Goal: Task Accomplishment & Management: Complete application form

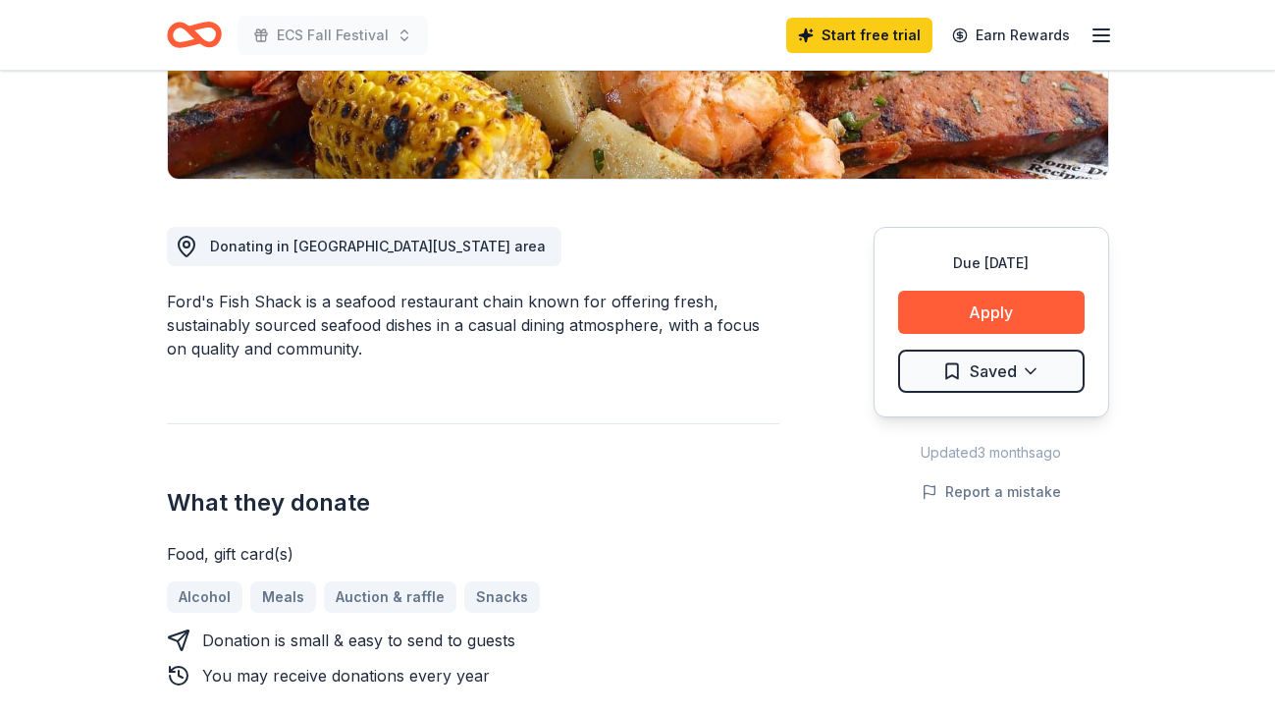
scroll to position [420, 0]
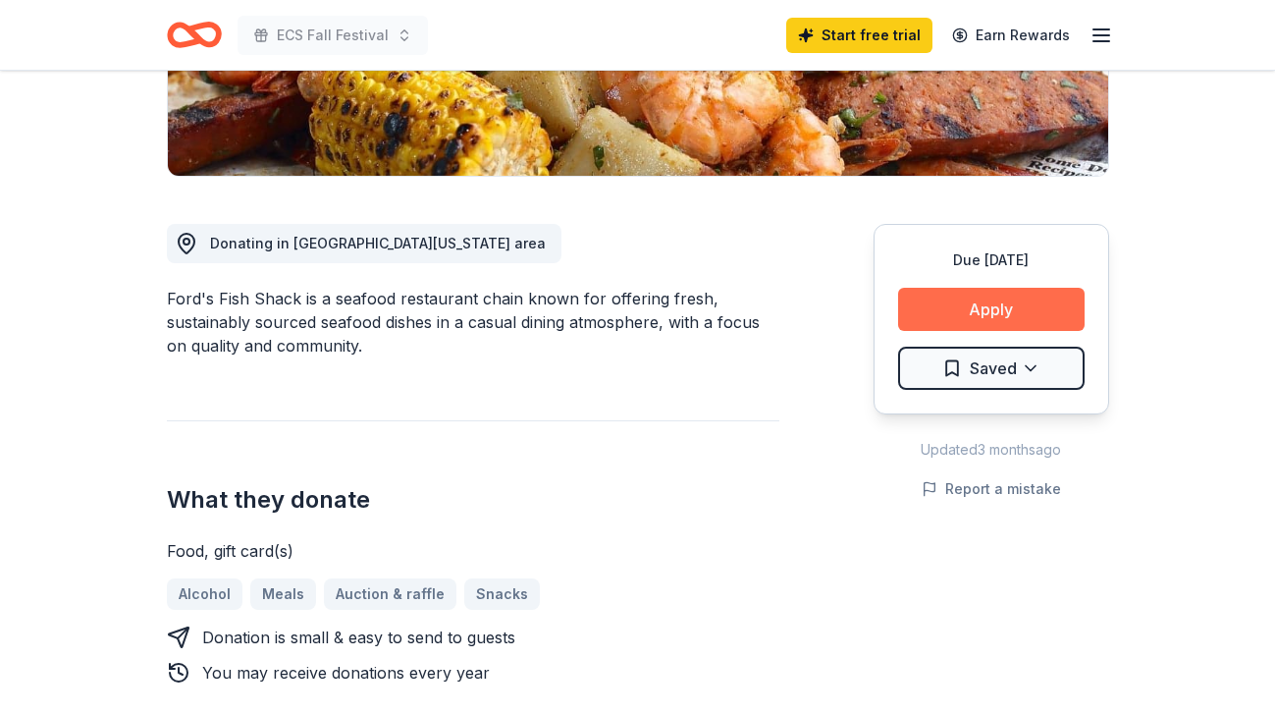
click at [968, 314] on button "Apply" at bounding box center [991, 309] width 187 height 43
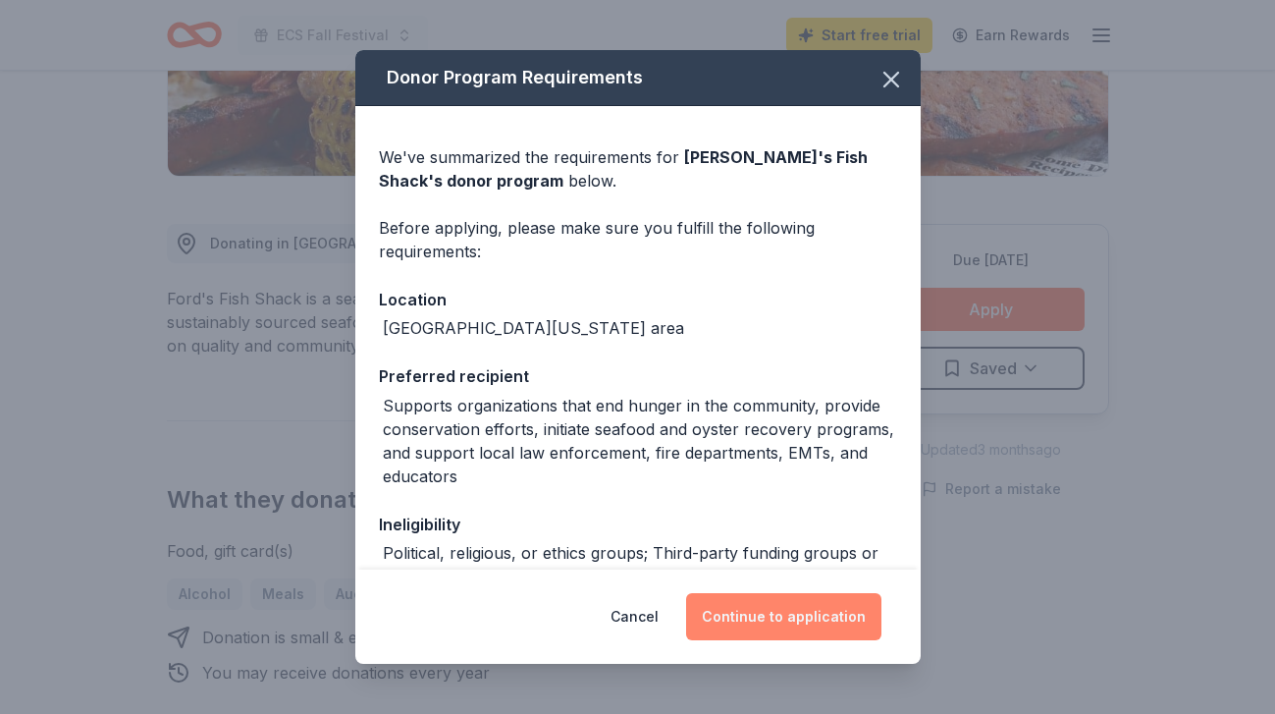
click at [775, 622] on button "Continue to application" at bounding box center [783, 616] width 195 height 47
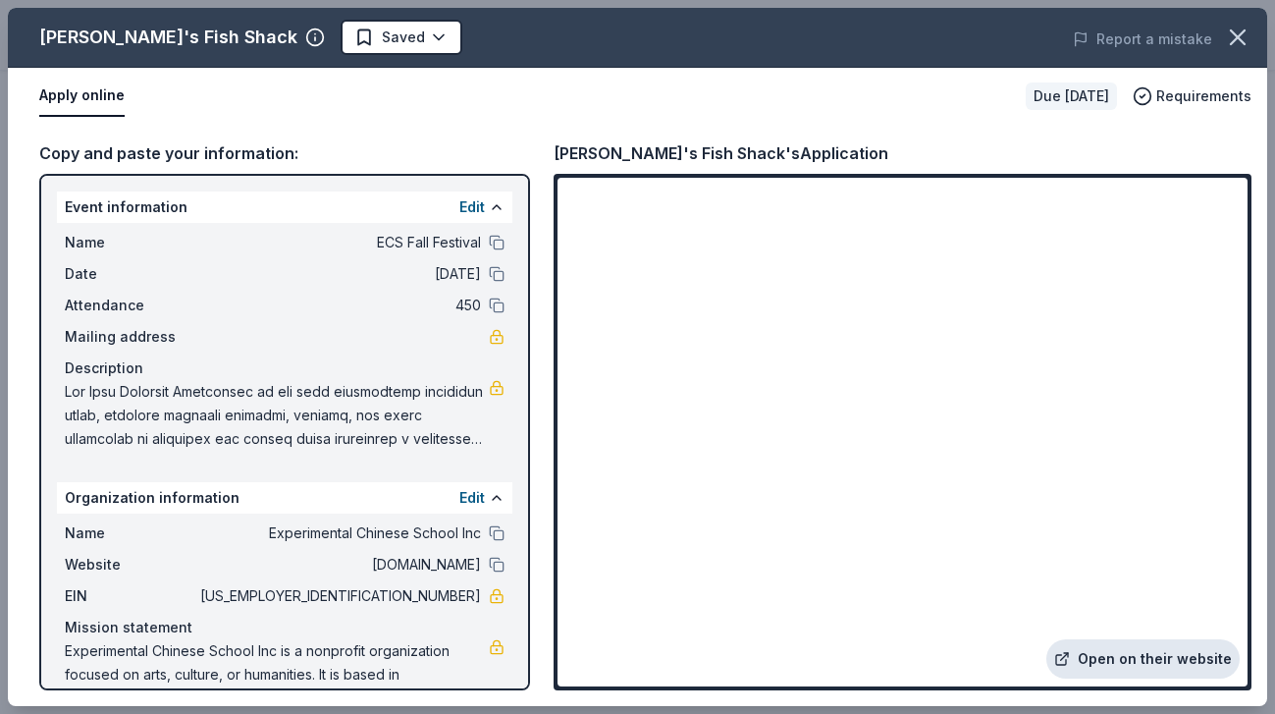
click at [1127, 670] on link "Open on their website" at bounding box center [1143, 658] width 193 height 39
click at [1244, 32] on icon "button" at bounding box center [1237, 37] width 27 height 27
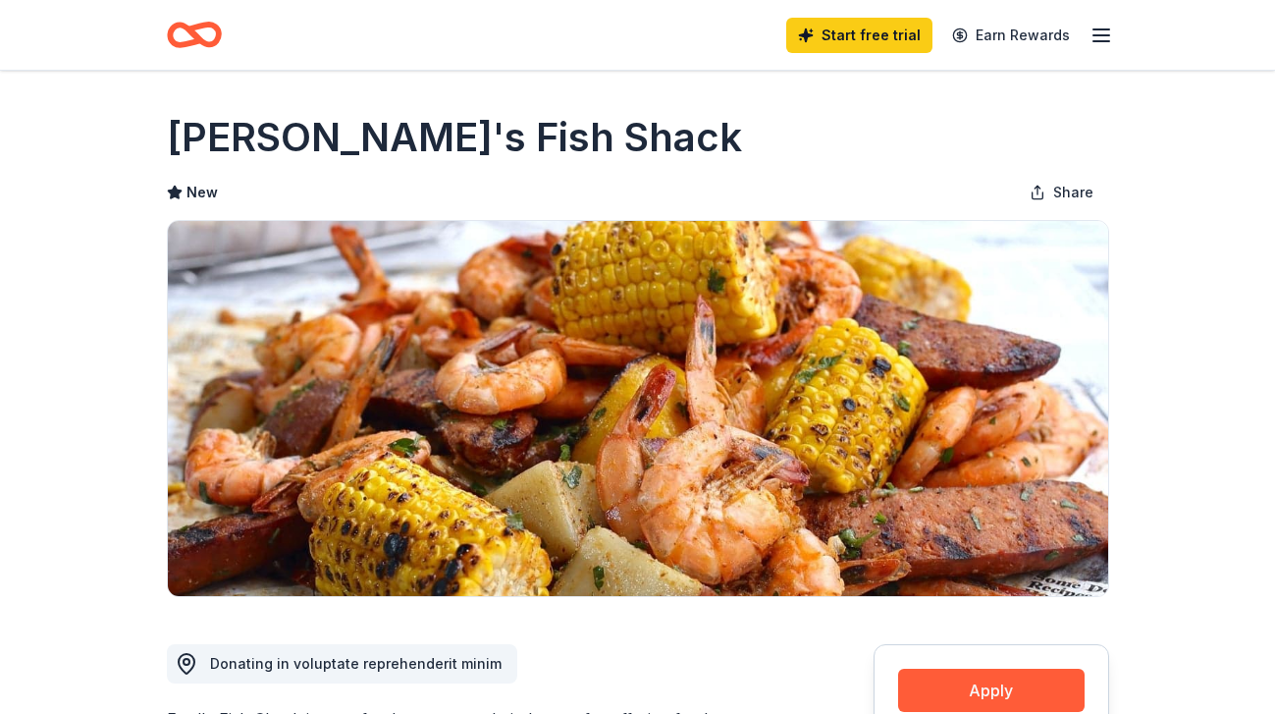
click at [188, 30] on icon "Home" at bounding box center [203, 35] width 30 height 20
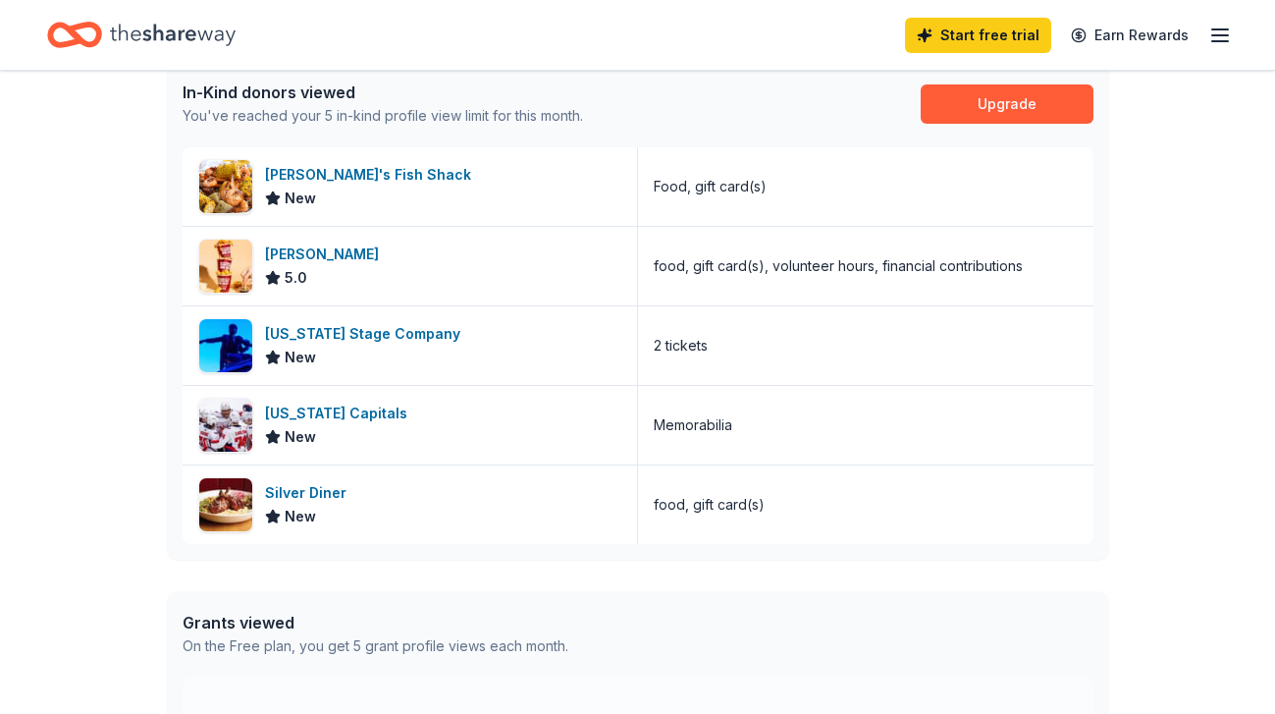
scroll to position [532, 0]
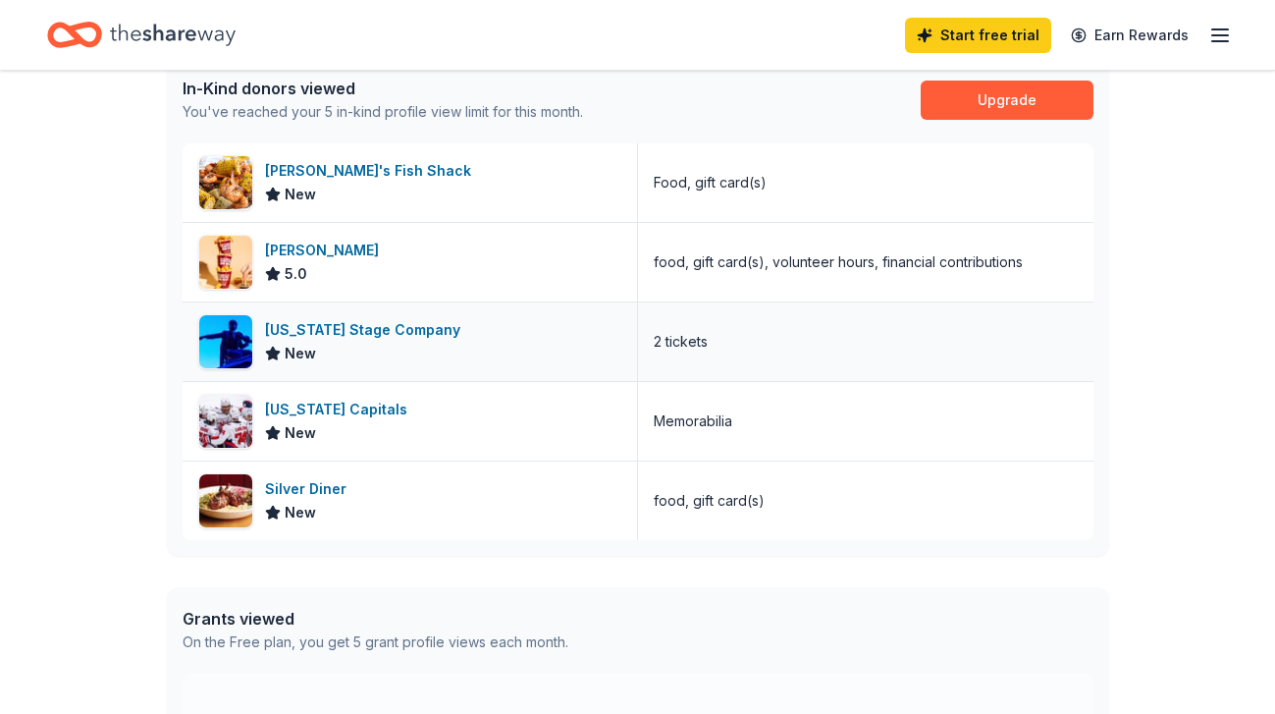
click at [383, 331] on div "[US_STATE] Stage Company" at bounding box center [366, 330] width 203 height 24
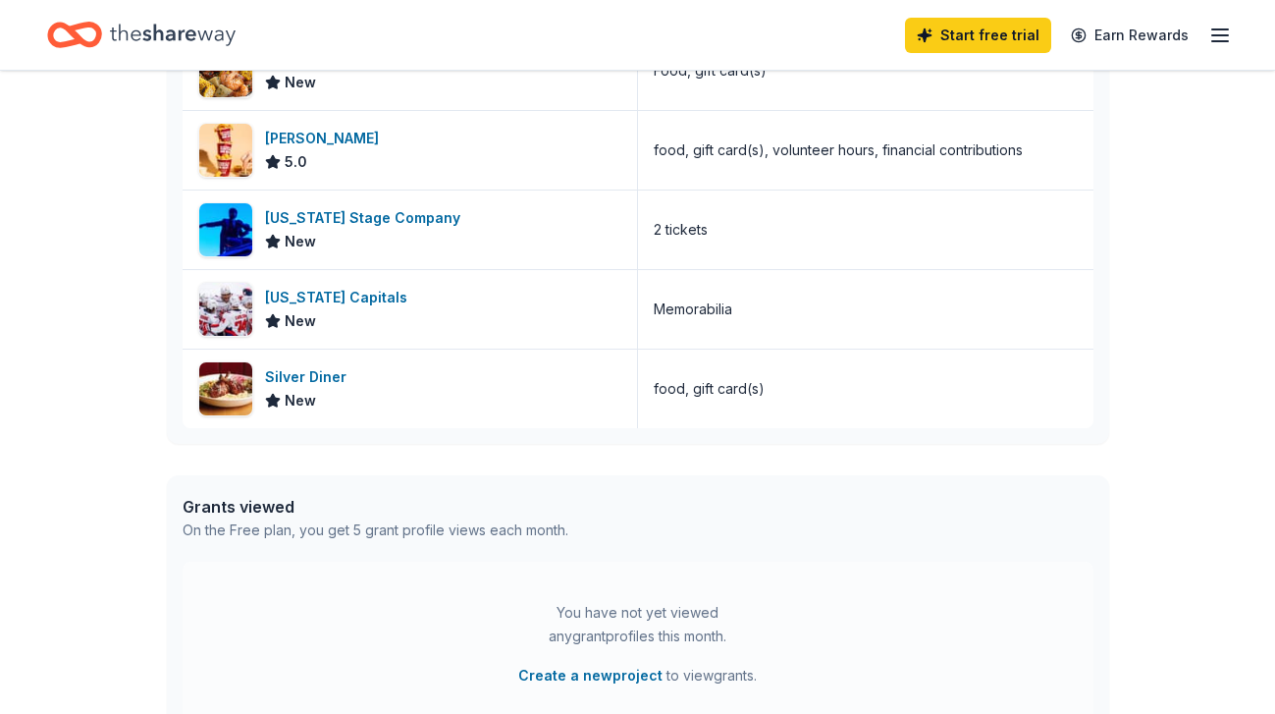
scroll to position [0, 0]
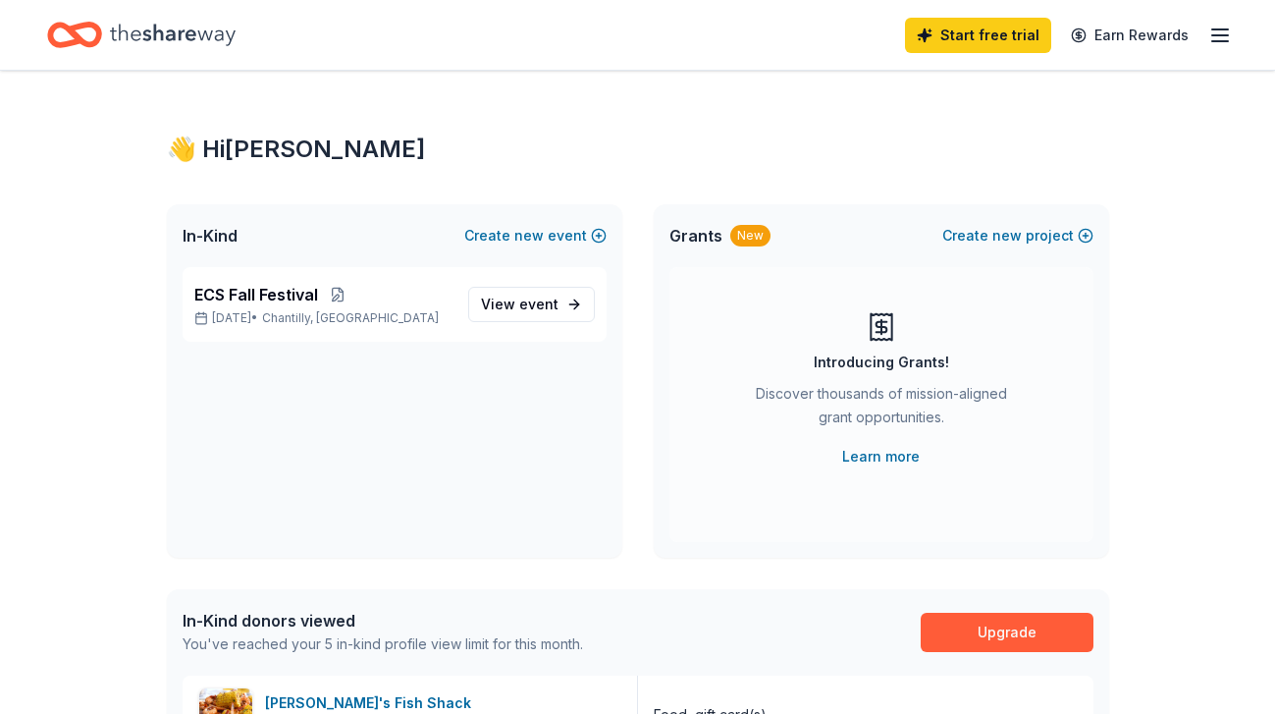
click at [206, 145] on div "👋 Hi [PERSON_NAME]" at bounding box center [638, 149] width 943 height 31
click at [86, 37] on icon "Home" at bounding box center [74, 35] width 55 height 46
click at [537, 310] on span "event" at bounding box center [538, 304] width 39 height 17
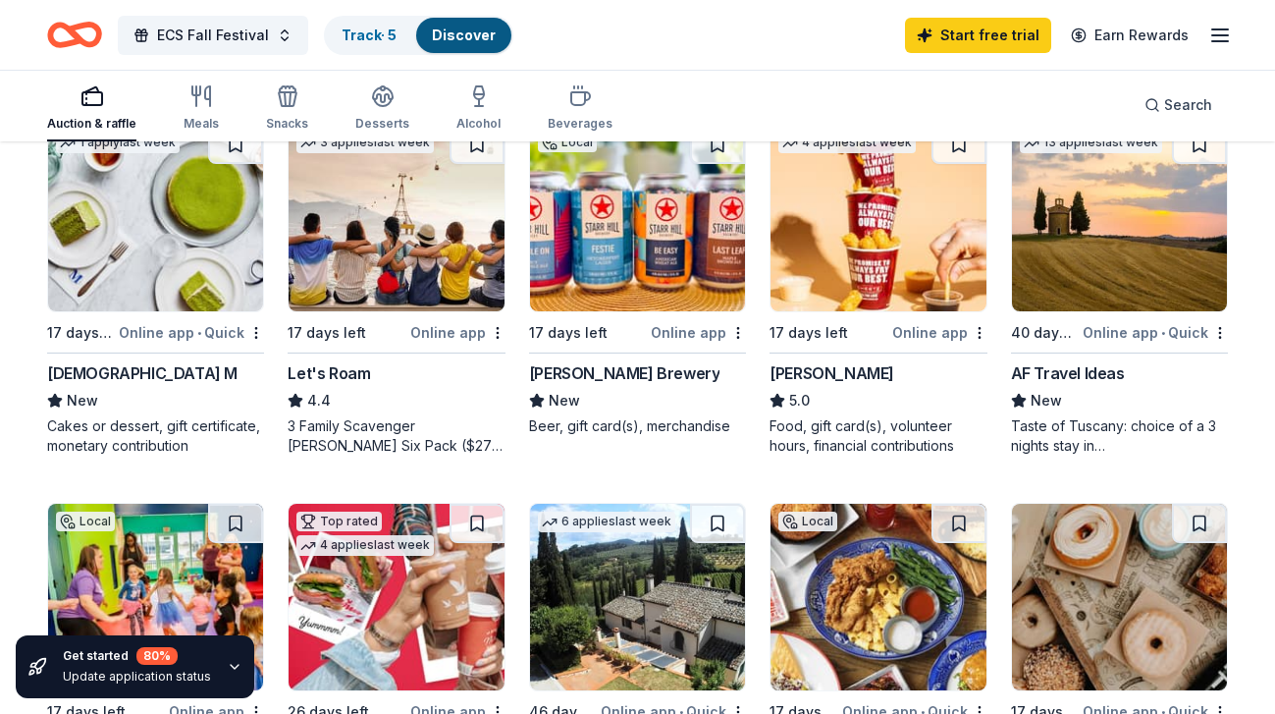
scroll to position [972, 0]
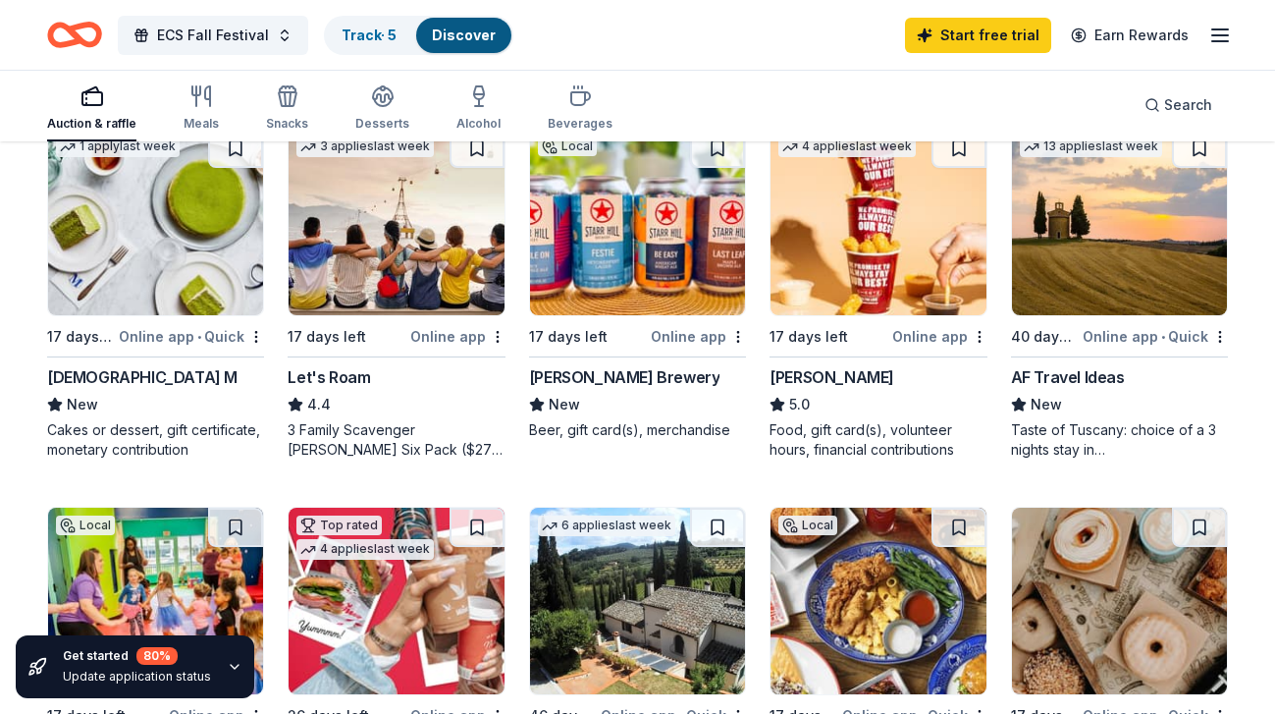
click at [390, 265] on img at bounding box center [396, 222] width 215 height 187
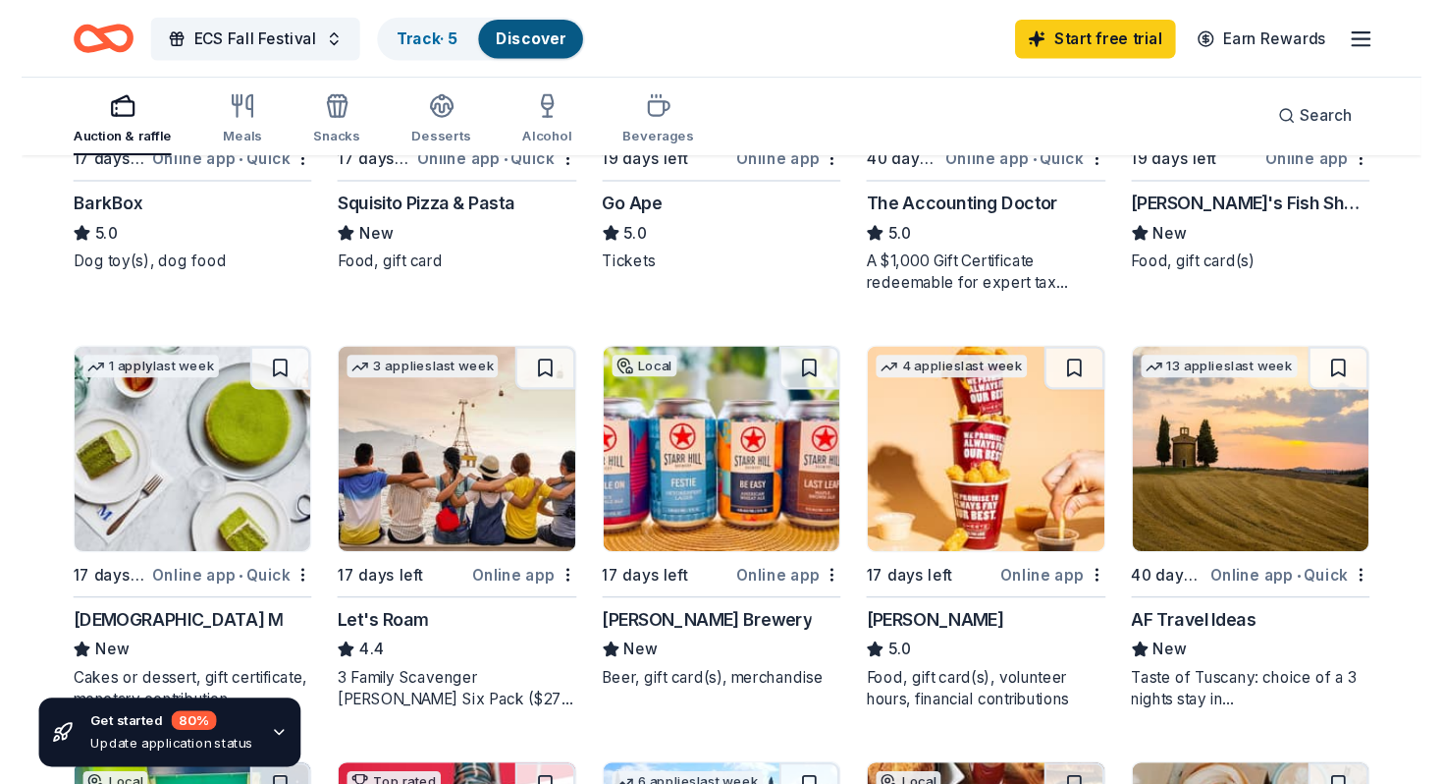
scroll to position [780, 0]
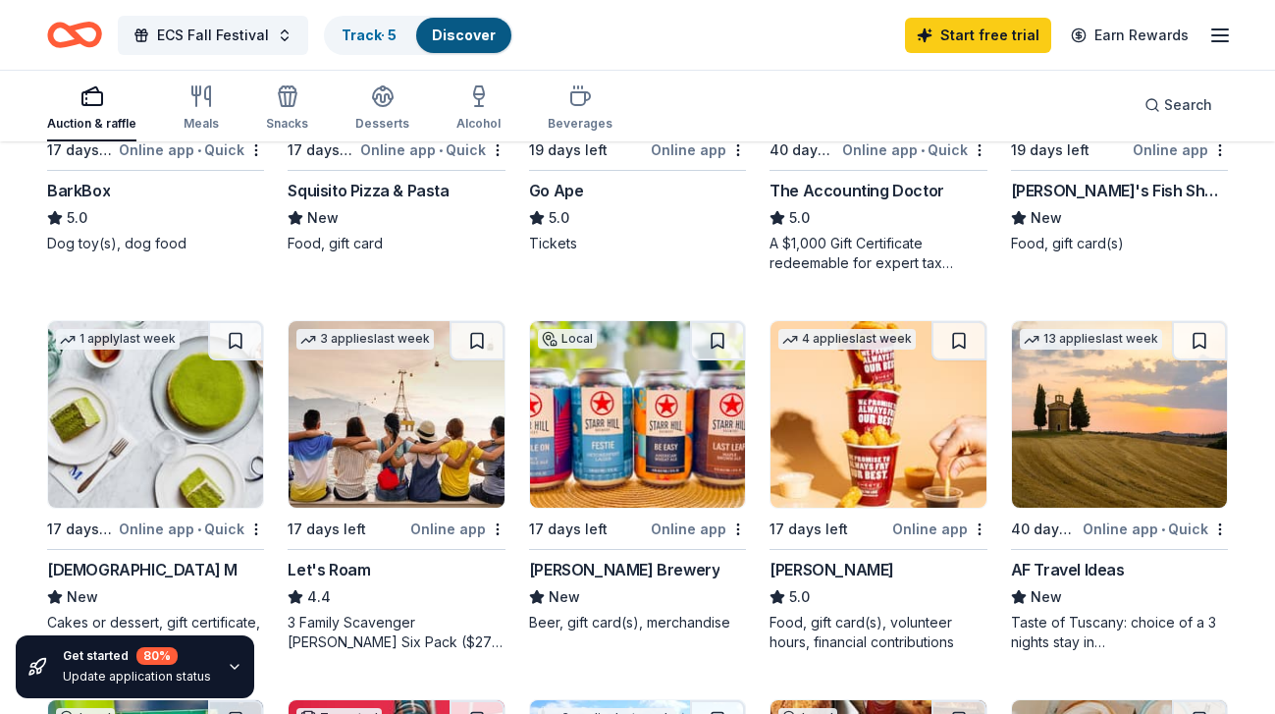
drag, startPoint x: 531, startPoint y: 571, endPoint x: 1028, endPoint y: 1, distance: 756.5
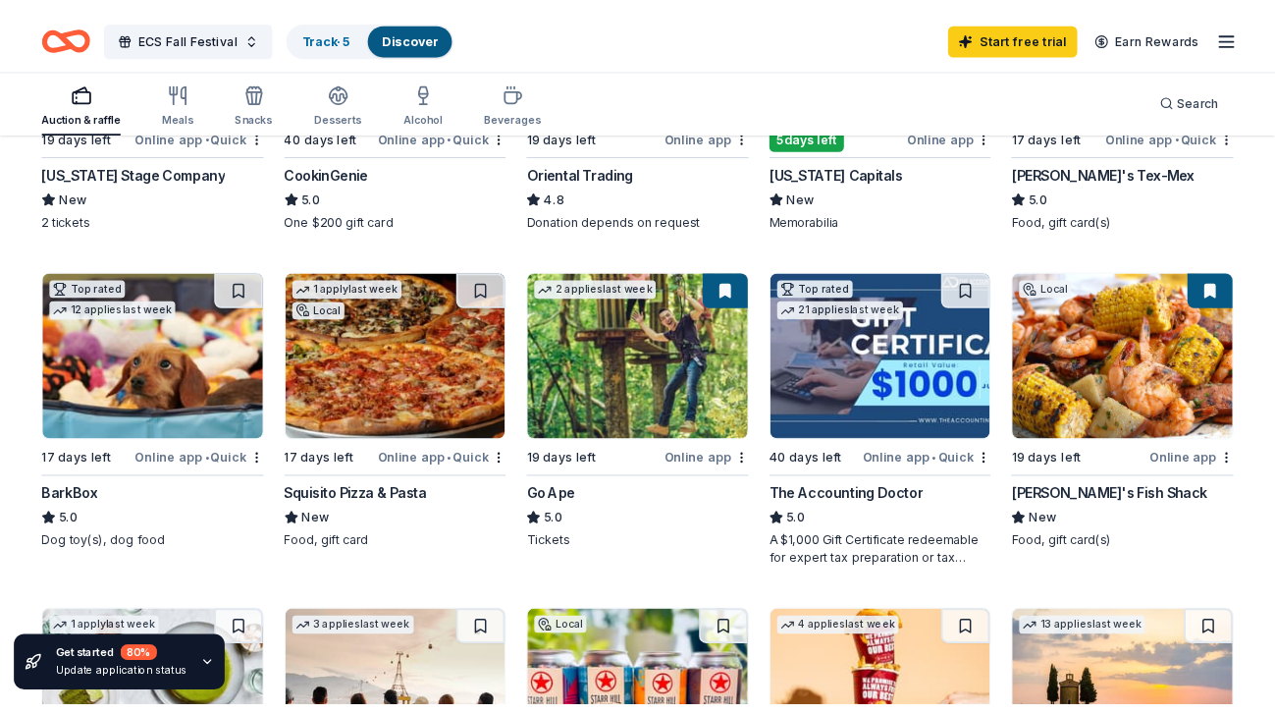
scroll to position [421, 0]
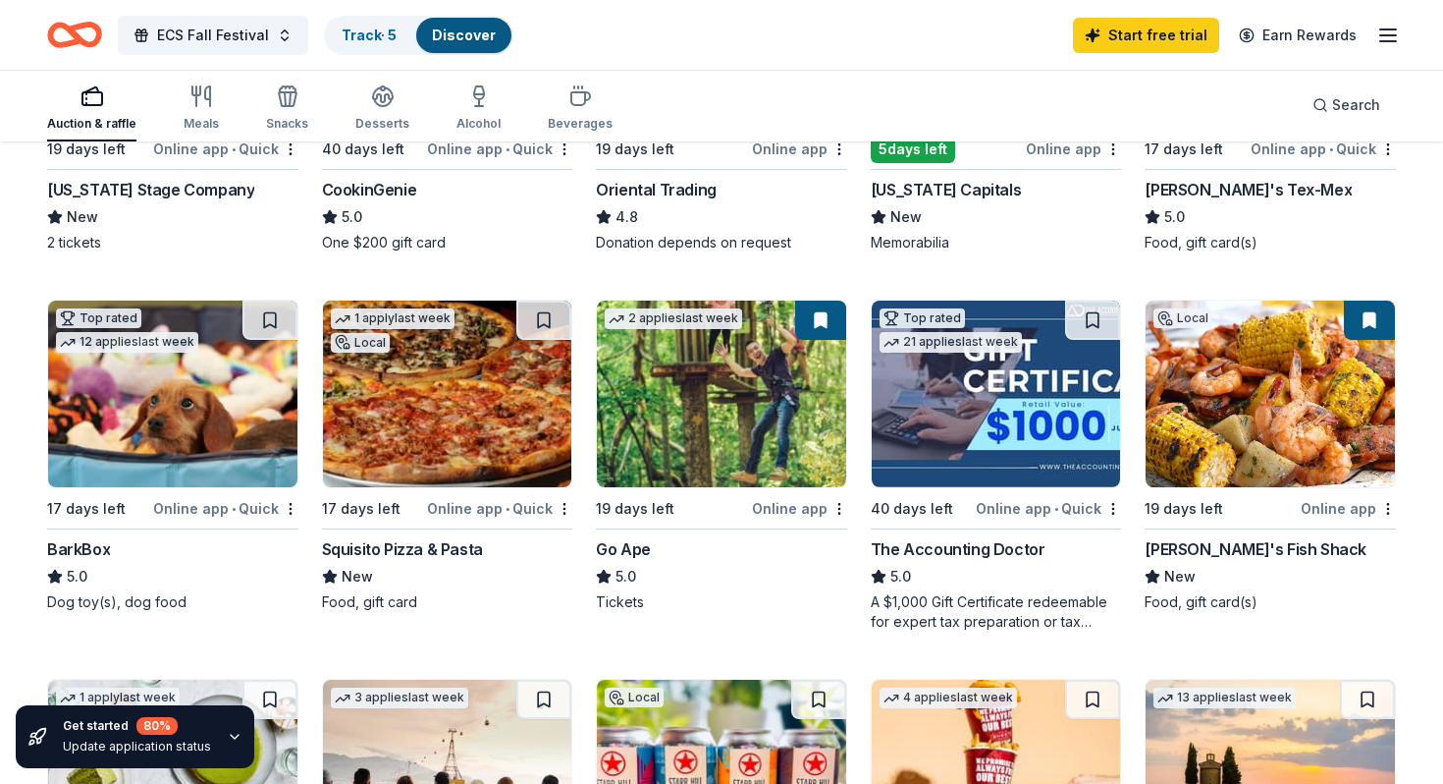
drag, startPoint x: 323, startPoint y: 528, endPoint x: 1032, endPoint y: 13, distance: 876.5
drag, startPoint x: 499, startPoint y: 555, endPoint x: 1156, endPoint y: 41, distance: 833.8
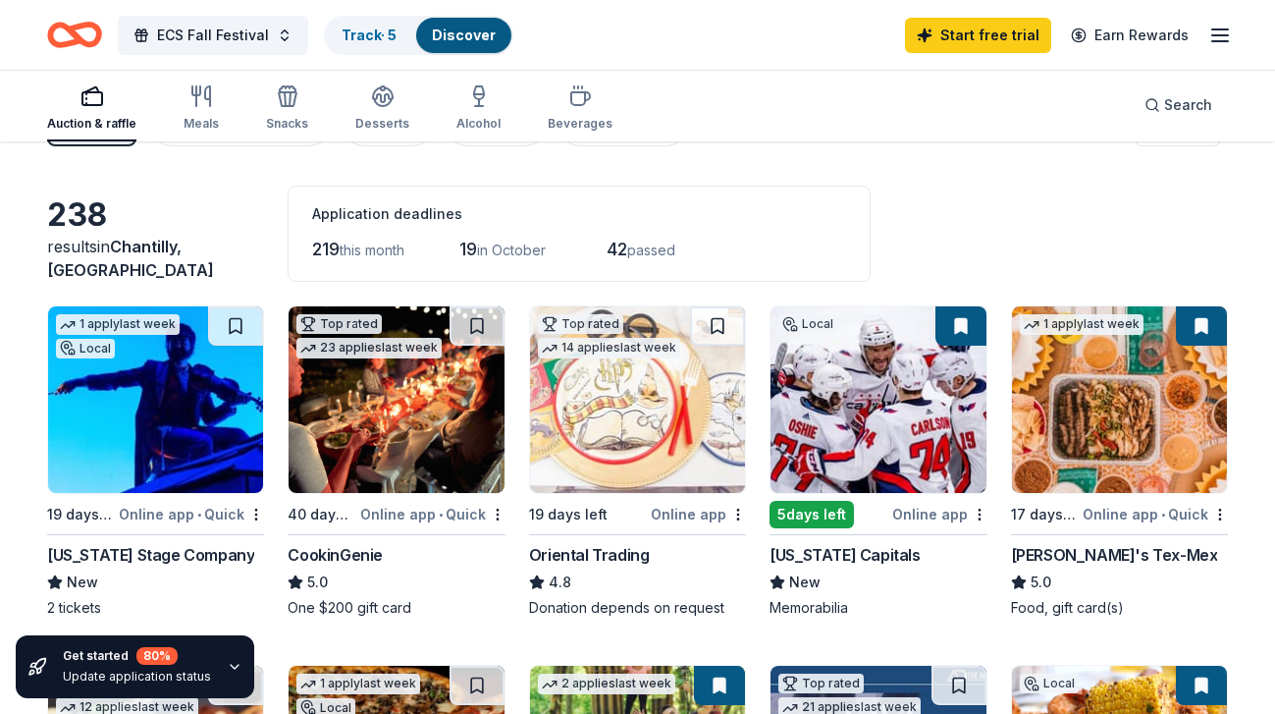
scroll to position [55, 0]
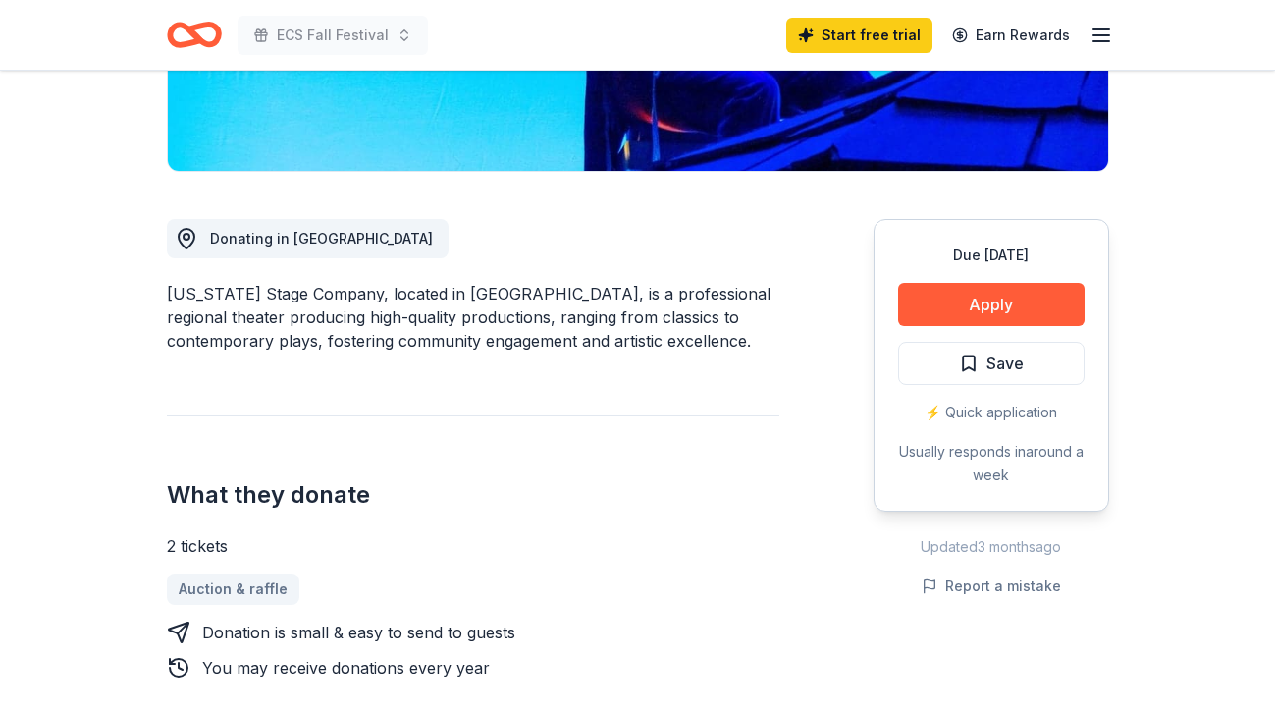
scroll to position [430, 0]
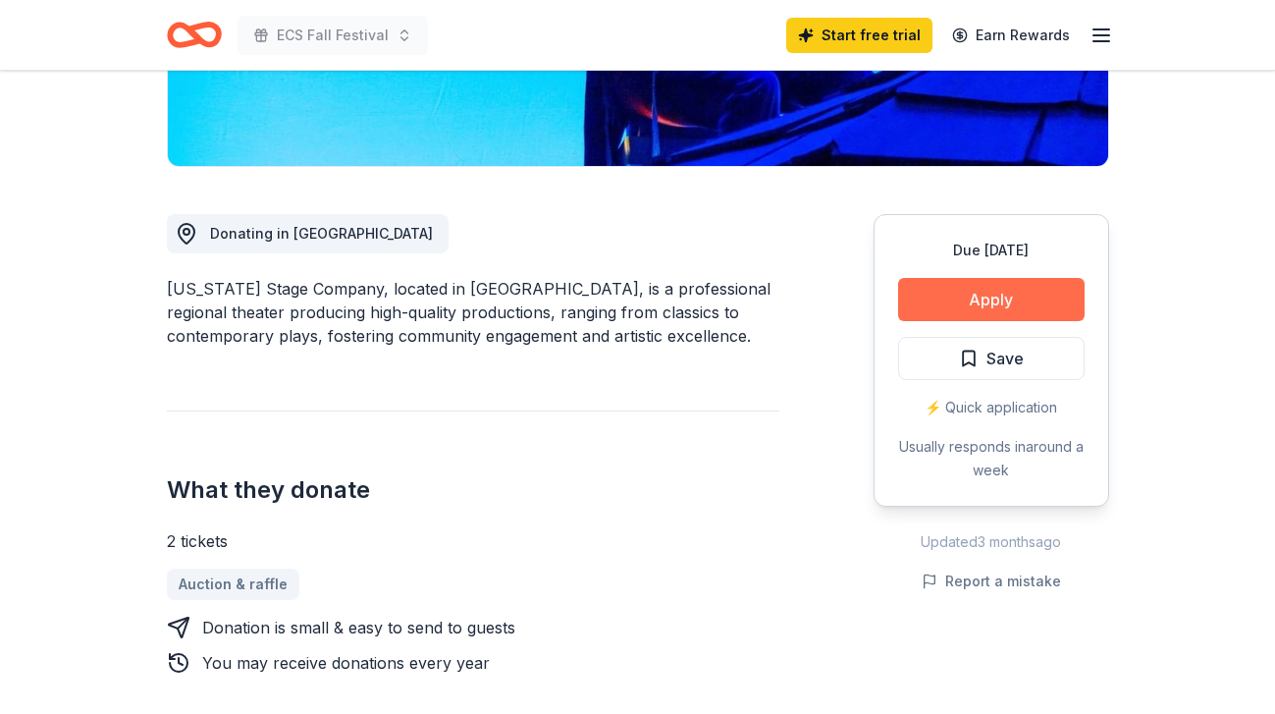
click at [1018, 282] on button "Apply" at bounding box center [991, 299] width 187 height 43
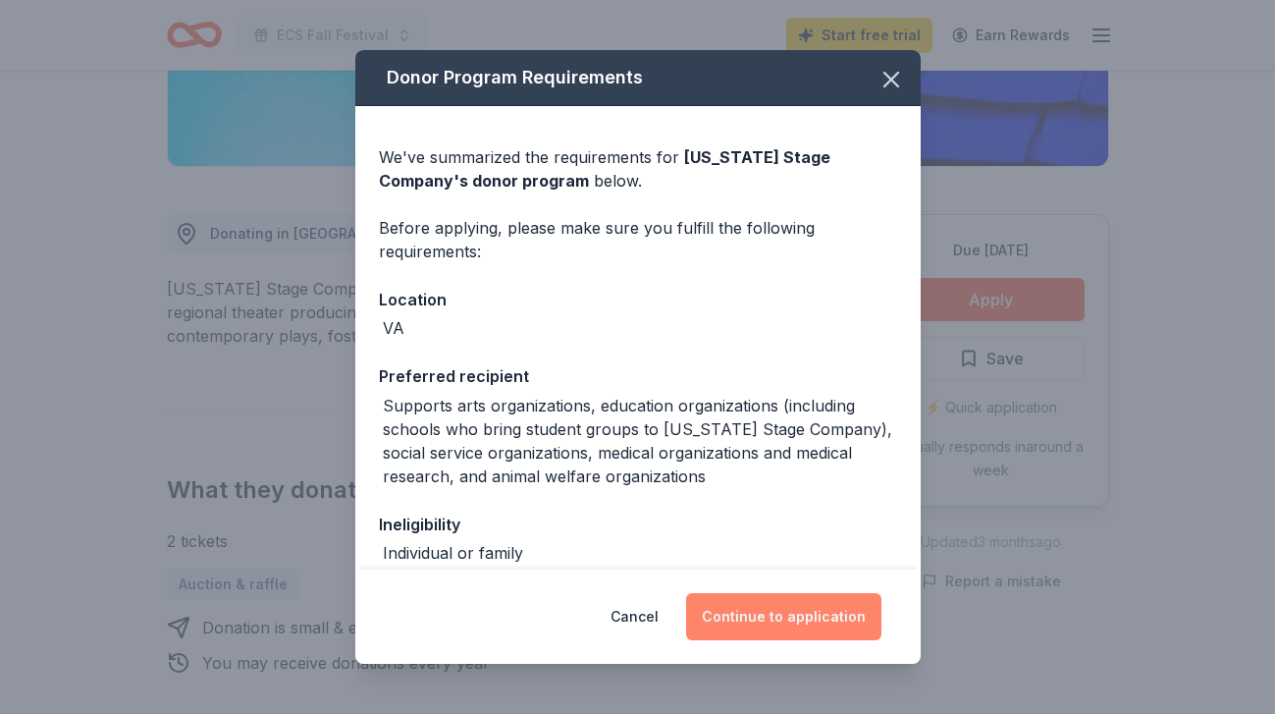
click at [766, 620] on button "Continue to application" at bounding box center [783, 616] width 195 height 47
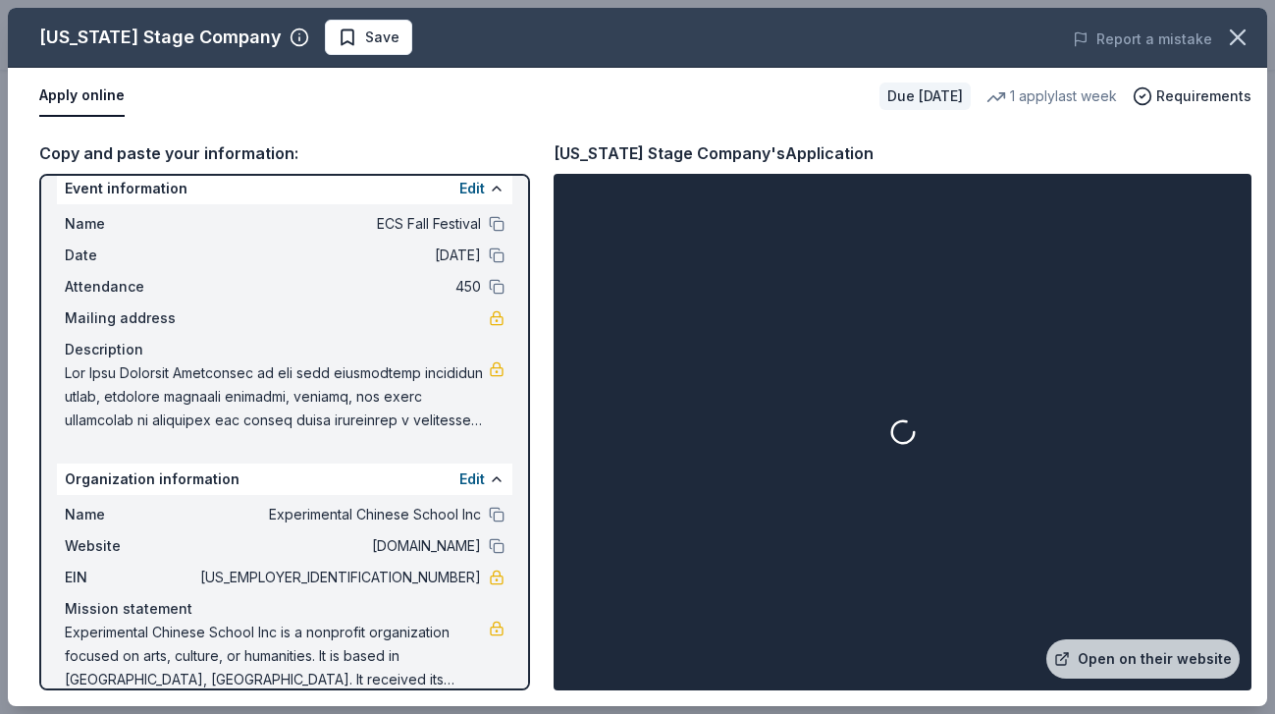
scroll to position [29, 0]
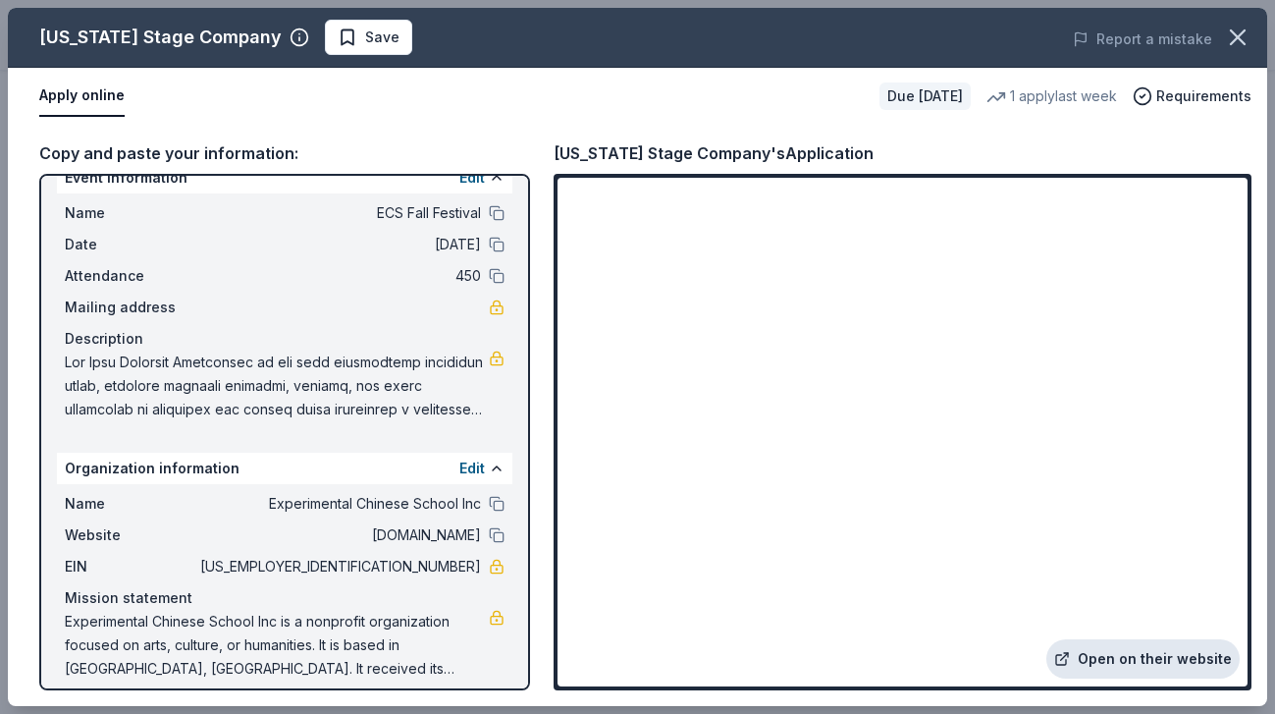
click at [1119, 653] on link "Open on their website" at bounding box center [1143, 658] width 193 height 39
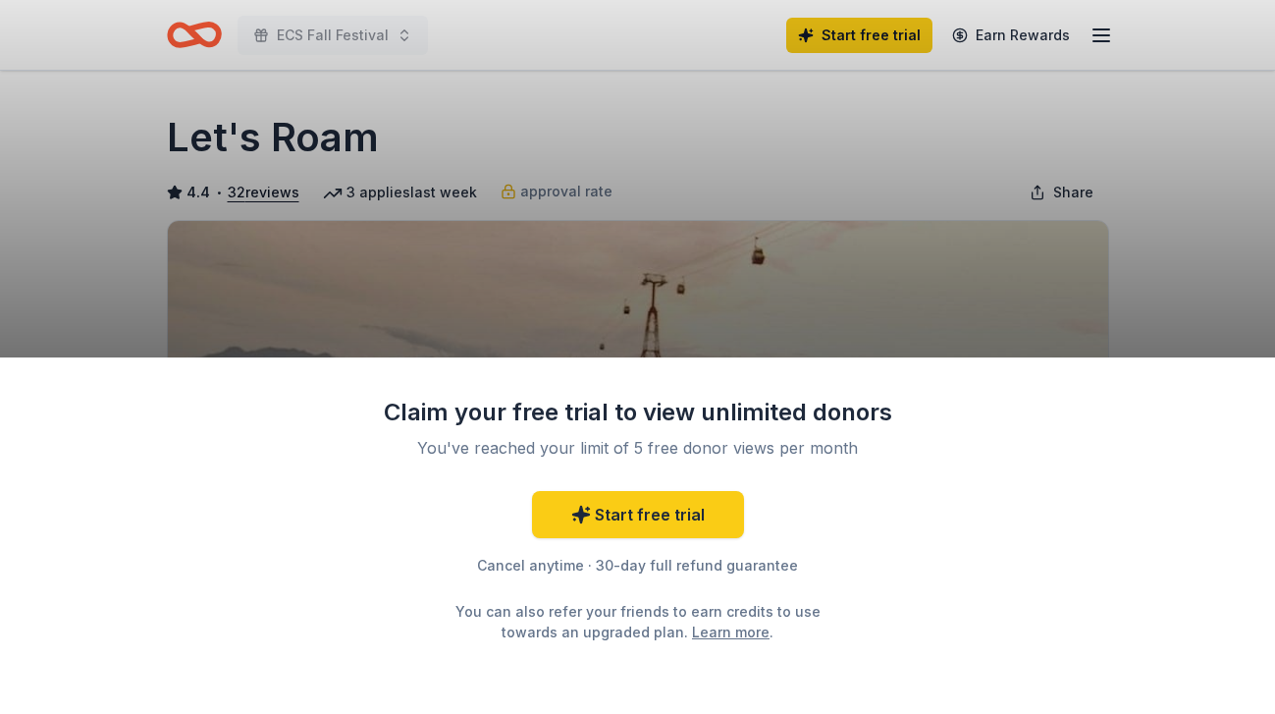
click at [941, 232] on div "Claim your free trial to view unlimited donors You've reached your limit of 5 f…" at bounding box center [637, 357] width 1275 height 714
click at [712, 220] on div "Claim your free trial to view unlimited donors You've reached your limit of 5 f…" at bounding box center [637, 357] width 1275 height 714
